Goal: Task Accomplishment & Management: Manage account settings

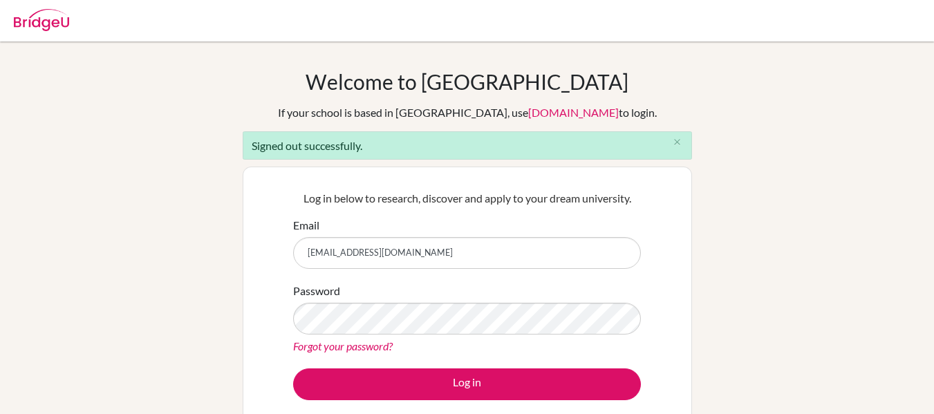
type input "[EMAIL_ADDRESS][DOMAIN_NAME]"
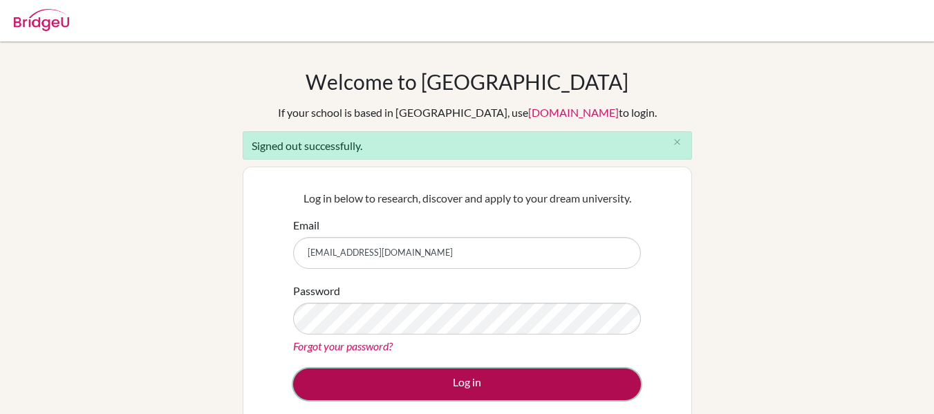
click at [476, 369] on button "Log in" at bounding box center [467, 384] width 348 height 32
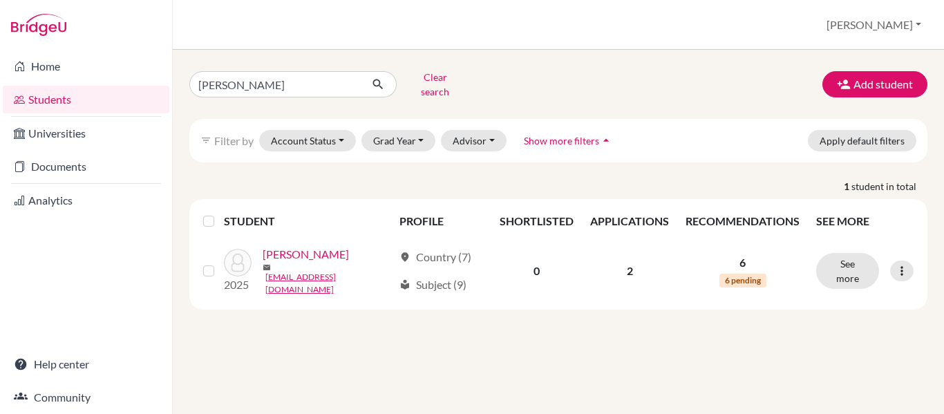
click at [572, 135] on span "Show more filters" at bounding box center [561, 141] width 75 height 12
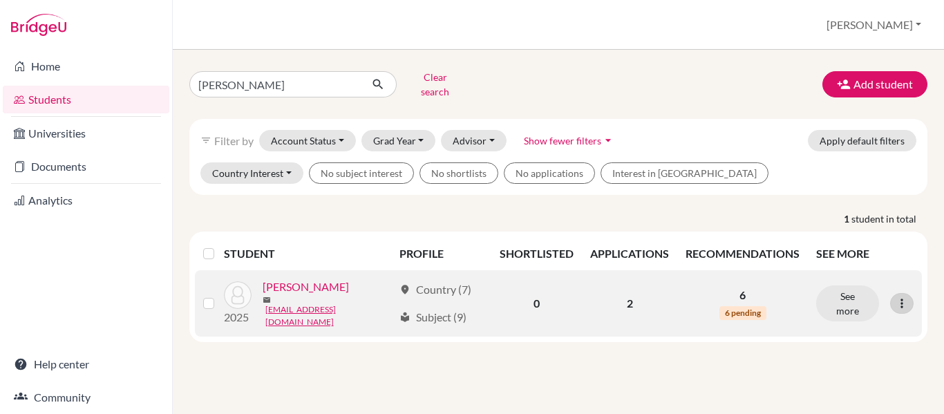
click at [911, 293] on div at bounding box center [902, 303] width 24 height 21
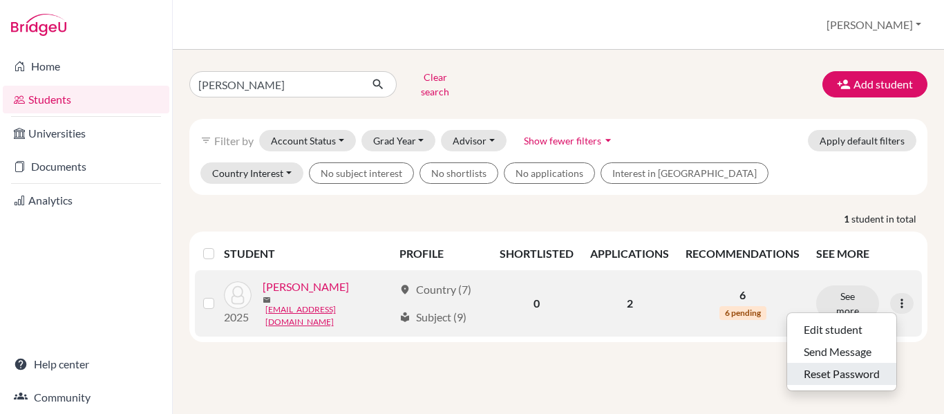
click at [851, 364] on button "Reset Password" at bounding box center [841, 374] width 109 height 22
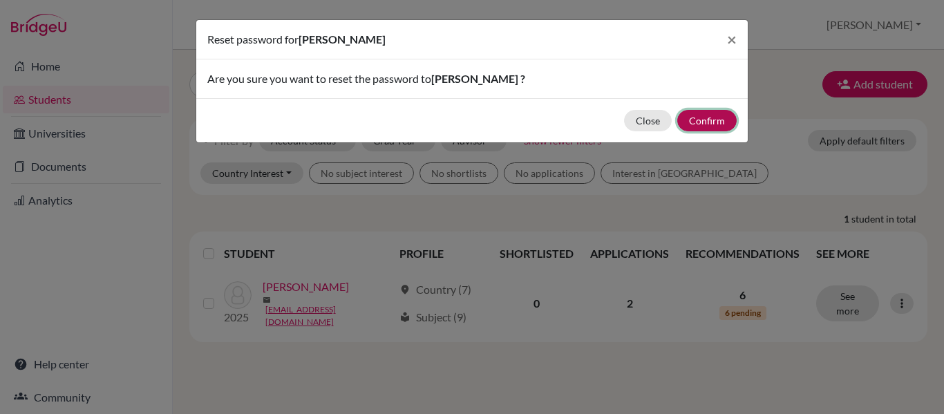
click at [708, 114] on button "Confirm" at bounding box center [706, 120] width 59 height 21
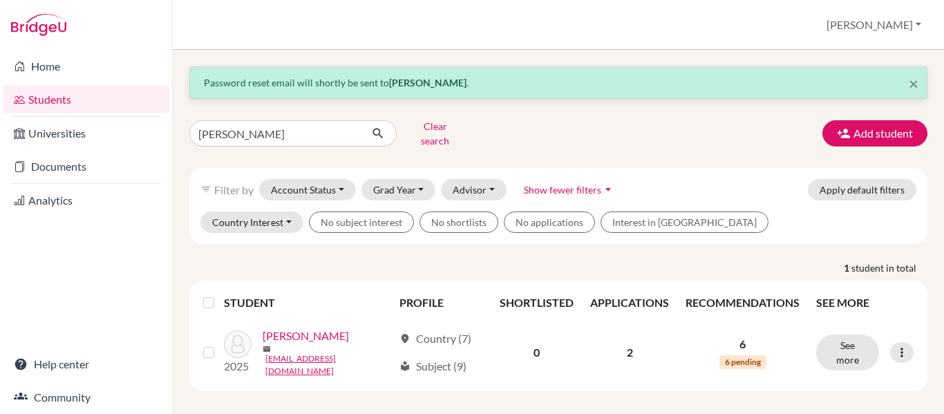
click at [574, 28] on div "Students overview [PERSON_NAME] Profile School Settings Log out" at bounding box center [558, 25] width 771 height 50
